Goal: Task Accomplishment & Management: Manage account settings

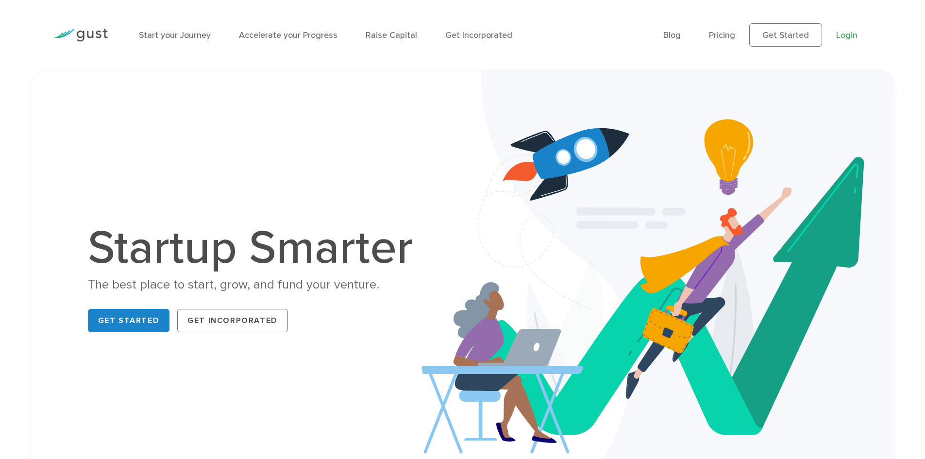
click at [851, 34] on link "Login" at bounding box center [846, 35] width 21 height 10
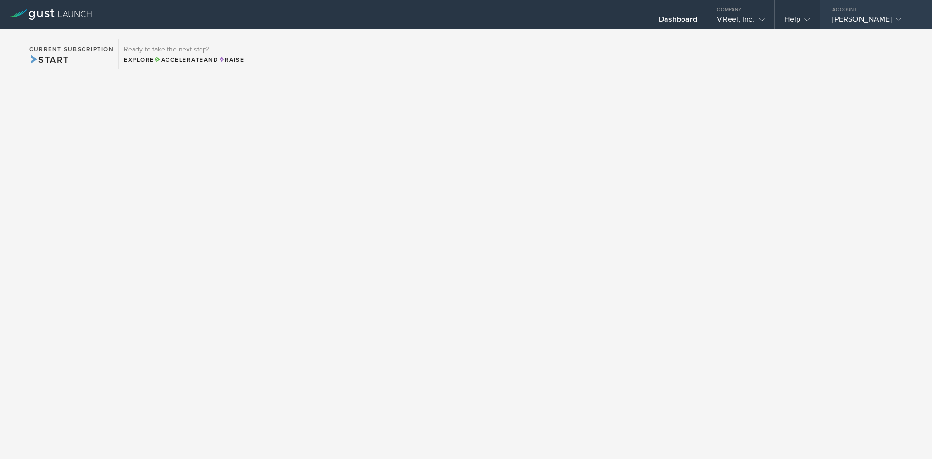
click at [897, 18] on icon at bounding box center [899, 20] width 6 height 6
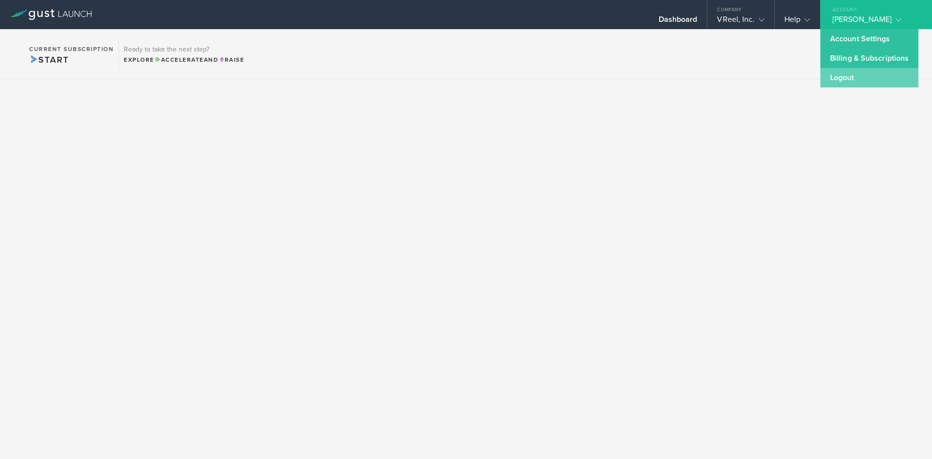
click at [838, 78] on link "Logout" at bounding box center [870, 77] width 98 height 19
